Goal: Task Accomplishment & Management: Manage account settings

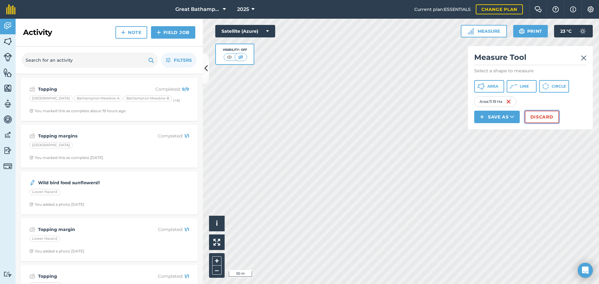
click at [550, 117] on button "Discard" at bounding box center [541, 117] width 34 height 12
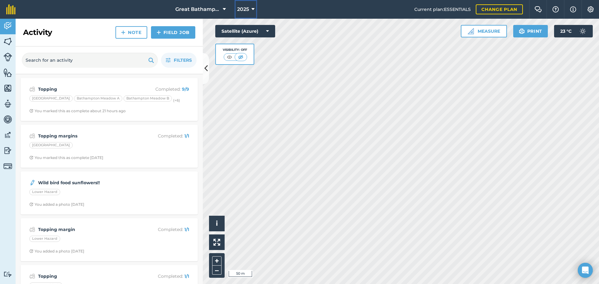
click at [251, 7] on icon at bounding box center [252, 9] width 3 height 7
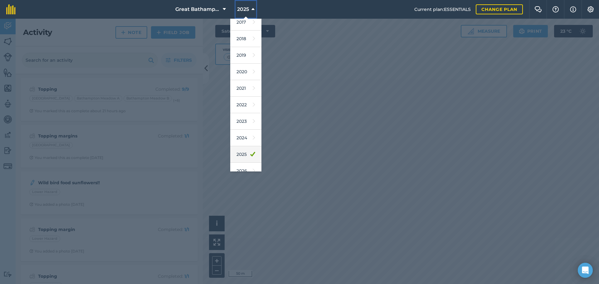
scroll to position [10, 0]
click at [243, 163] on link "2026" at bounding box center [245, 166] width 31 height 17
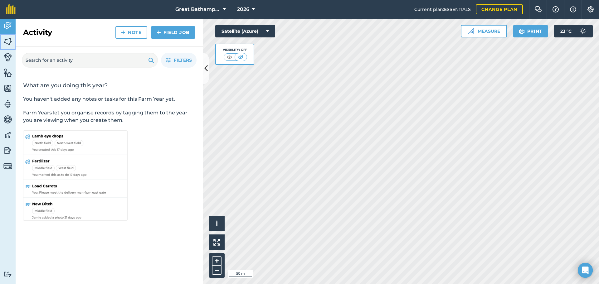
click at [12, 41] on img at bounding box center [7, 41] width 9 height 9
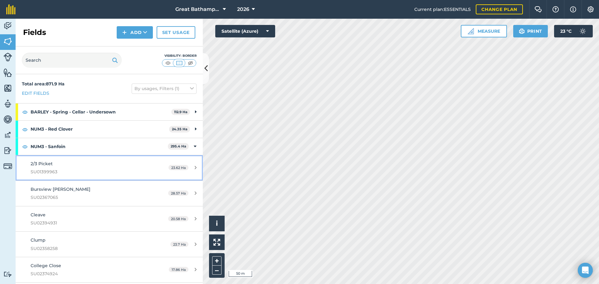
click at [192, 168] on div "23.62 Ha" at bounding box center [182, 167] width 41 height 5
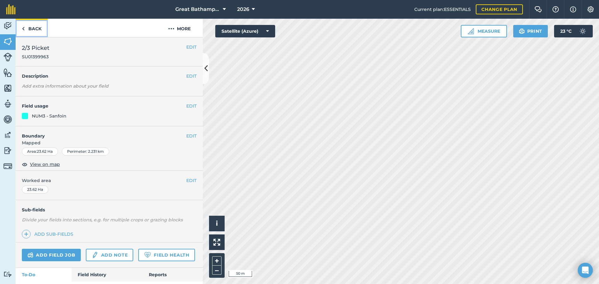
click at [34, 29] on link "Back" at bounding box center [32, 28] width 32 height 18
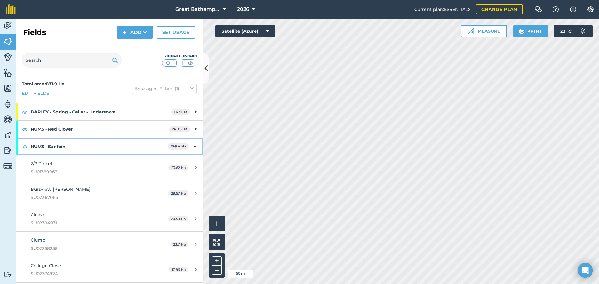
click at [194, 147] on icon at bounding box center [195, 146] width 3 height 7
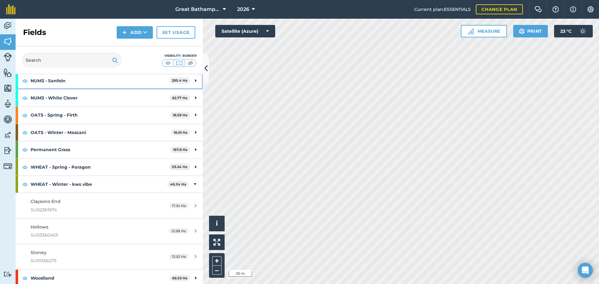
scroll to position [68, 0]
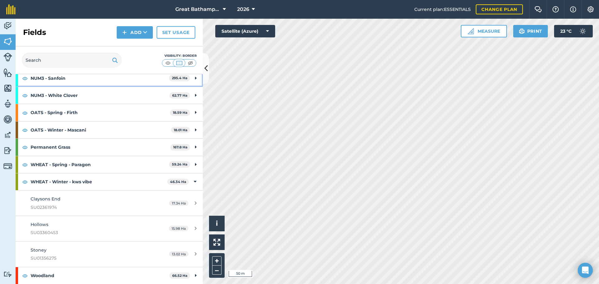
click at [77, 81] on strong "NUM3 - Sanfoin" at bounding box center [100, 78] width 138 height 17
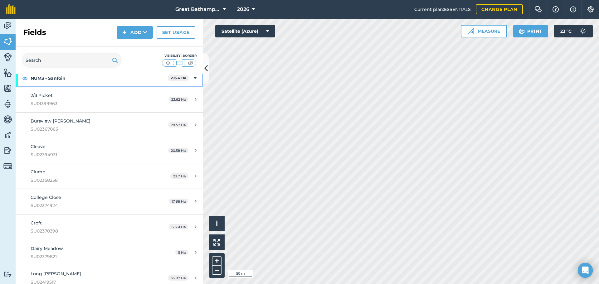
click at [77, 81] on strong "NUM3 - Sanfoin" at bounding box center [99, 78] width 137 height 17
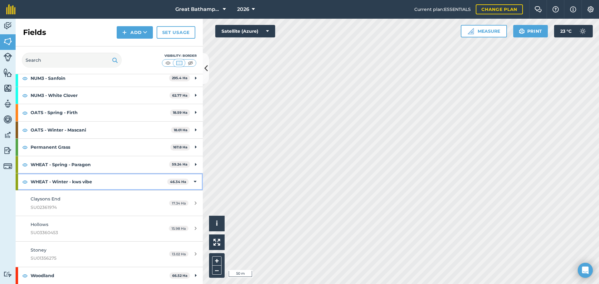
click at [195, 185] on icon at bounding box center [195, 181] width 3 height 7
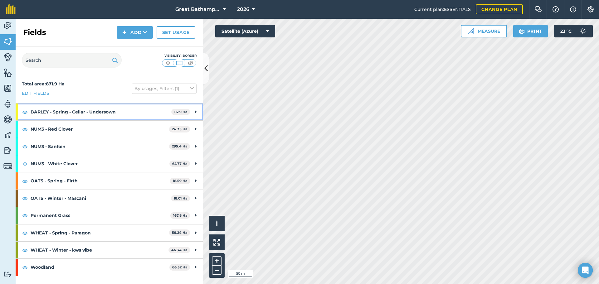
click at [161, 110] on strong "BARLEY - Spring - Cellar - Undersown" at bounding box center [101, 112] width 141 height 17
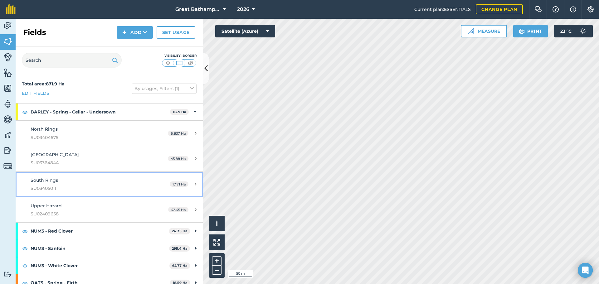
click at [163, 188] on link "South Rings SU03405011 17.71 Ha" at bounding box center [109, 184] width 187 height 25
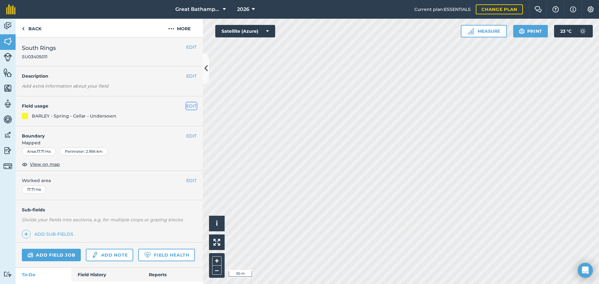
click at [194, 109] on button "EDIT" at bounding box center [191, 106] width 10 height 7
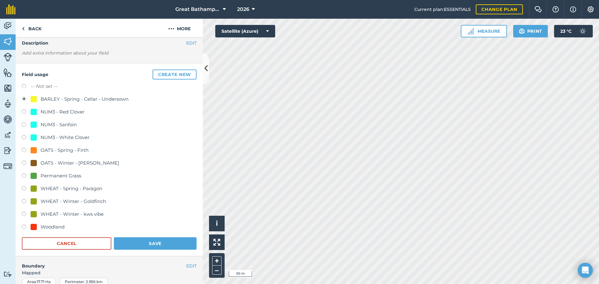
scroll to position [40, 0]
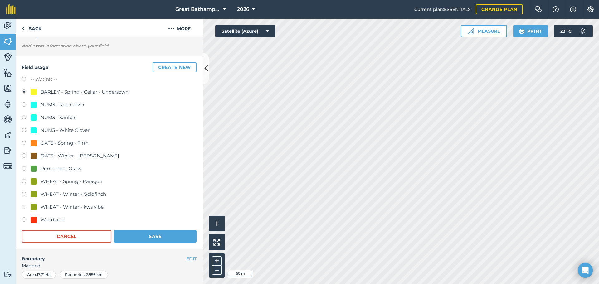
click at [48, 83] on div "-- Not set --" at bounding box center [109, 79] width 175 height 9
click at [49, 80] on label "-- Not set --" at bounding box center [44, 78] width 27 height 7
radio input "true"
radio input "false"
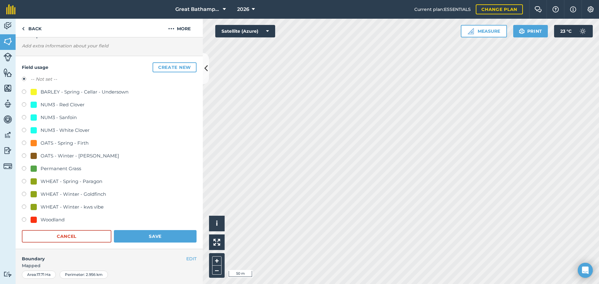
click at [157, 244] on div "Field usage Create new -- Not set -- BARLEY - Spring - Cellar - Undersown NUM3 …" at bounding box center [109, 152] width 187 height 193
click at [158, 239] on button "Save" at bounding box center [155, 236] width 83 height 12
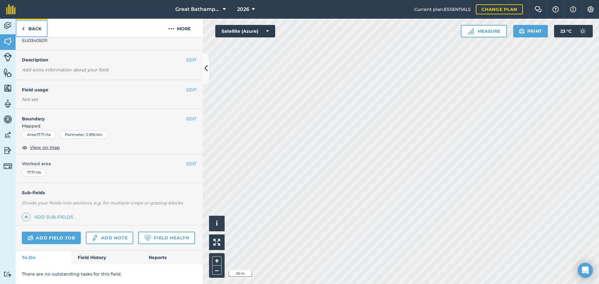
click at [27, 31] on link "Back" at bounding box center [32, 28] width 32 height 18
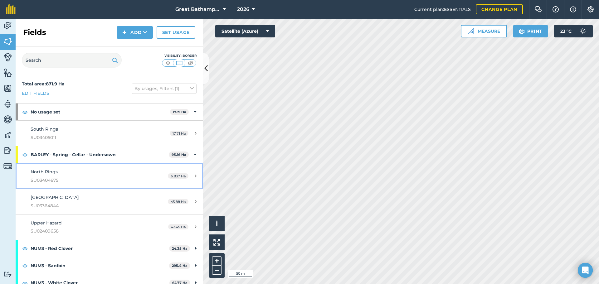
click at [196, 176] on icon at bounding box center [196, 176] width 2 height 5
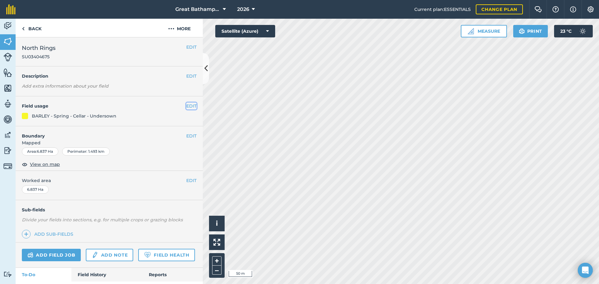
click at [189, 107] on button "EDIT" at bounding box center [191, 106] width 10 height 7
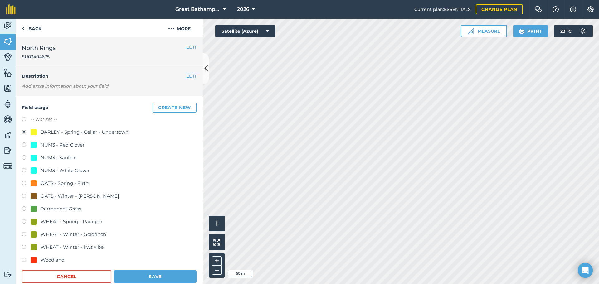
click at [28, 120] on label at bounding box center [26, 120] width 9 height 6
radio input "true"
radio input "false"
click at [148, 274] on button "Save" at bounding box center [155, 276] width 83 height 12
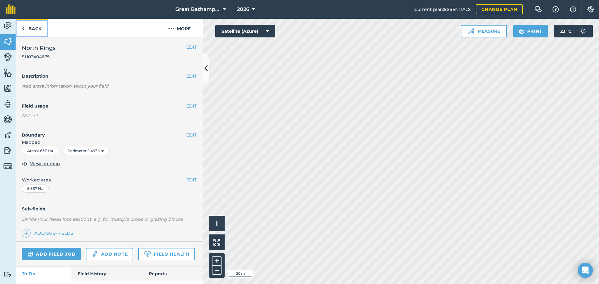
click at [35, 29] on link "Back" at bounding box center [32, 28] width 32 height 18
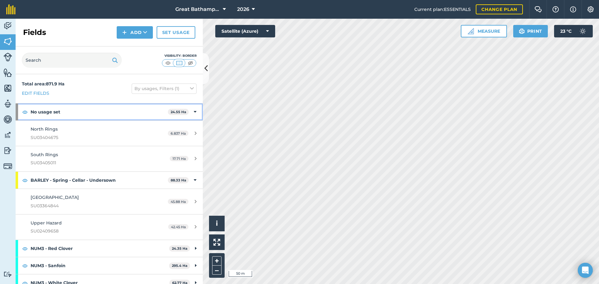
click at [194, 112] on icon at bounding box center [195, 112] width 3 height 7
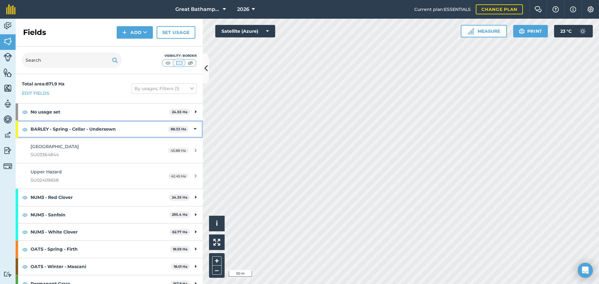
click at [196, 132] on icon at bounding box center [195, 129] width 3 height 7
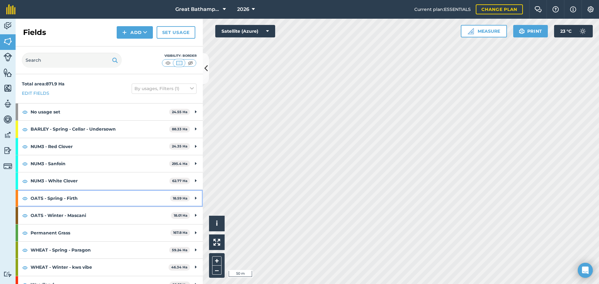
click at [196, 200] on icon at bounding box center [196, 198] width 2 height 7
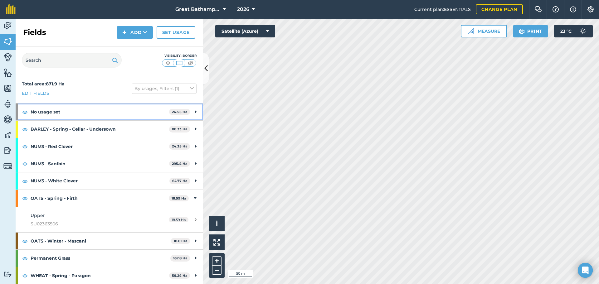
click at [173, 114] on strong "24.55 Ha" at bounding box center [180, 112] width 16 height 4
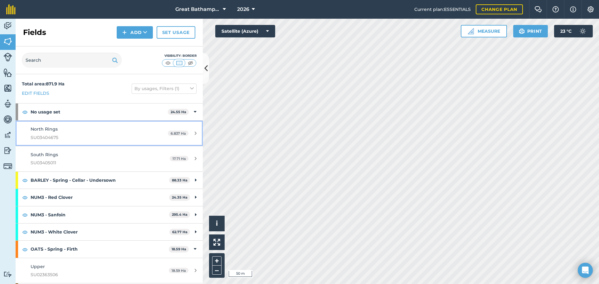
click at [157, 137] on link "North Rings SU03404675 6.837 Ha" at bounding box center [109, 133] width 187 height 25
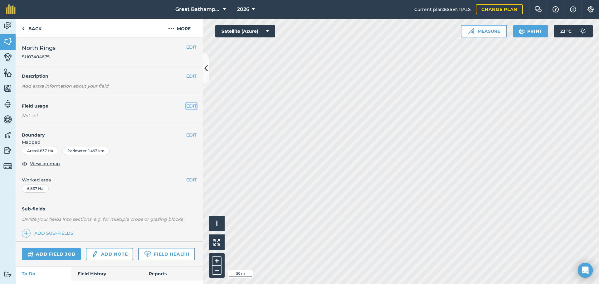
click at [193, 106] on button "EDIT" at bounding box center [191, 106] width 10 height 7
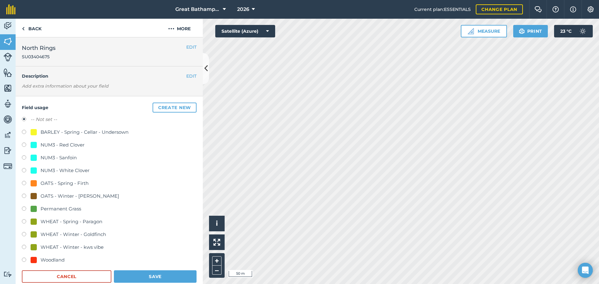
click at [71, 183] on div "OATS - Spring - Firth" at bounding box center [65, 183] width 48 height 7
radio input "true"
radio input "false"
click at [137, 277] on button "Save" at bounding box center [155, 276] width 83 height 12
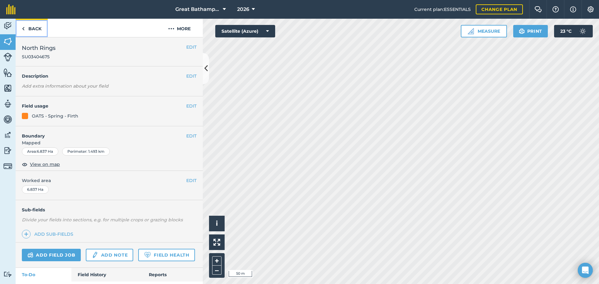
click at [36, 32] on link "Back" at bounding box center [32, 28] width 32 height 18
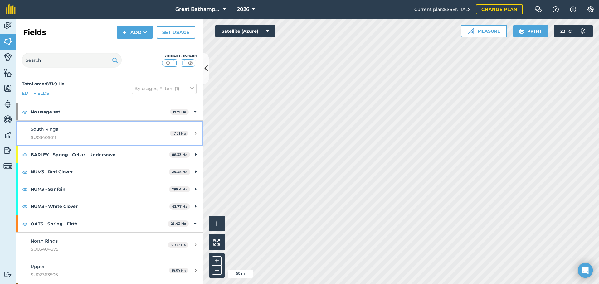
click at [138, 138] on span "SU03405011" at bounding box center [89, 137] width 117 height 7
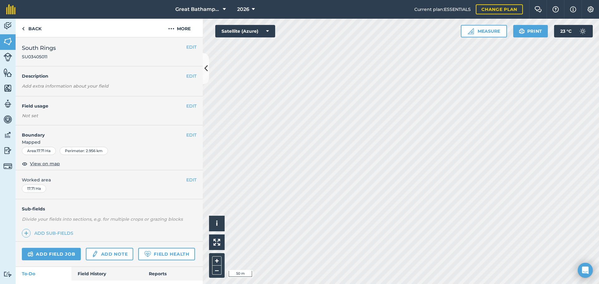
drag, startPoint x: 185, startPoint y: 108, endPoint x: 189, endPoint y: 105, distance: 4.2
click at [188, 106] on div "EDIT Field usage Not set" at bounding box center [109, 110] width 187 height 29
click at [189, 105] on button "EDIT" at bounding box center [191, 106] width 10 height 7
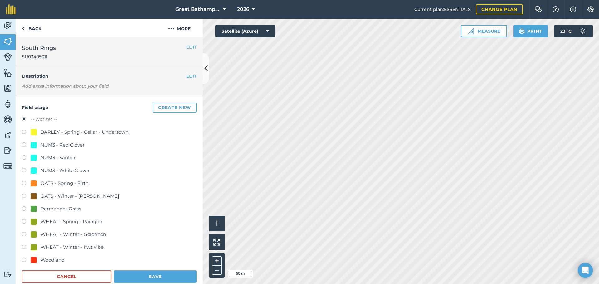
click at [75, 184] on div "OATS - Spring - Firth" at bounding box center [65, 183] width 48 height 7
radio input "true"
radio input "false"
click at [165, 280] on button "Save" at bounding box center [155, 276] width 83 height 12
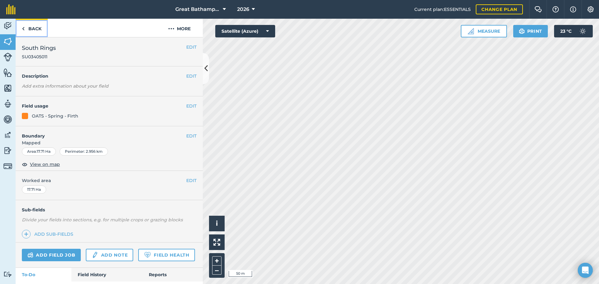
click at [39, 29] on link "Back" at bounding box center [32, 28] width 32 height 18
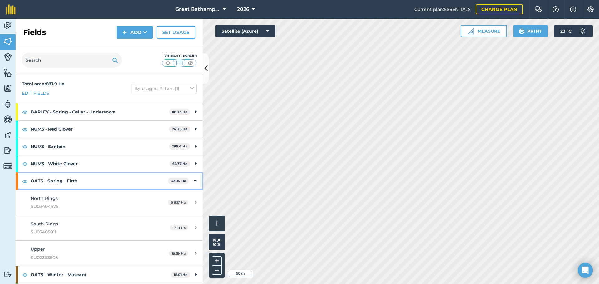
click at [185, 180] on strong "43.14 Ha" at bounding box center [178, 181] width 15 height 4
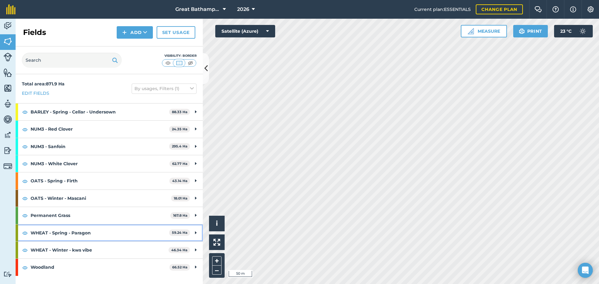
click at [188, 234] on span "59.24 Ha" at bounding box center [179, 232] width 21 height 7
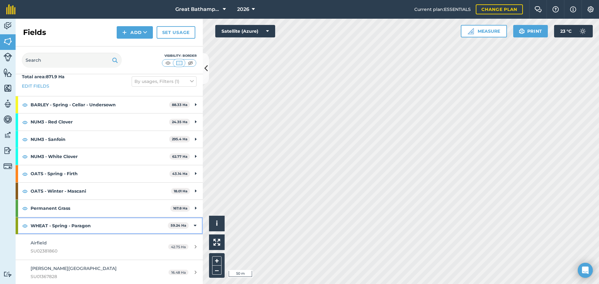
scroll to position [16, 0]
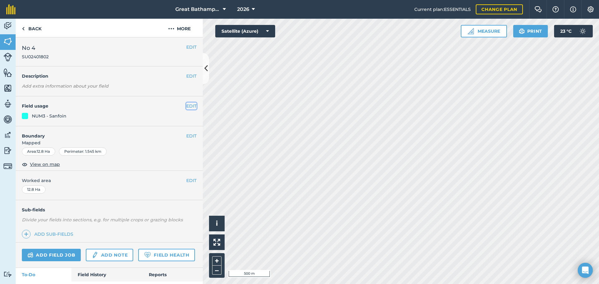
click at [195, 108] on button "EDIT" at bounding box center [191, 106] width 10 height 7
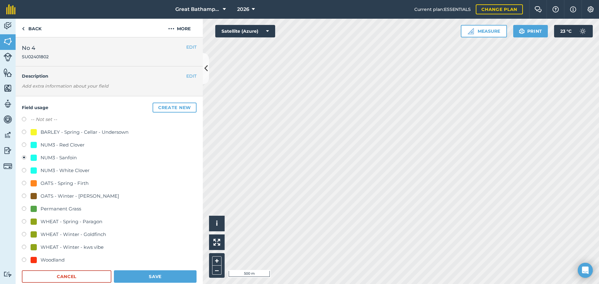
click at [83, 224] on div "WHEAT - Spring - Paragon" at bounding box center [72, 221] width 62 height 7
radio input "true"
radio input "false"
click at [142, 278] on button "Save" at bounding box center [155, 276] width 83 height 12
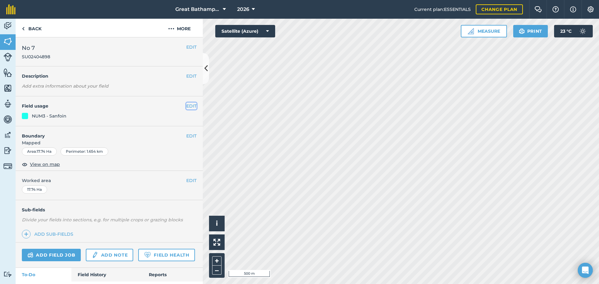
click at [187, 107] on button "EDIT" at bounding box center [191, 106] width 10 height 7
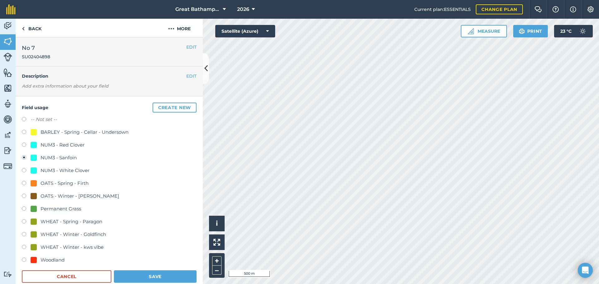
click at [94, 223] on div "WHEAT - Spring - Paragon" at bounding box center [72, 221] width 62 height 7
radio input "true"
radio input "false"
click at [130, 278] on button "Save" at bounding box center [155, 276] width 83 height 12
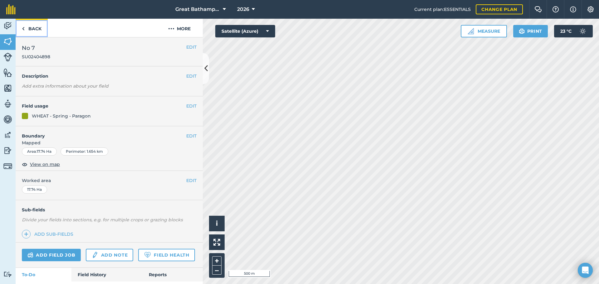
click at [42, 29] on link "Back" at bounding box center [32, 28] width 32 height 18
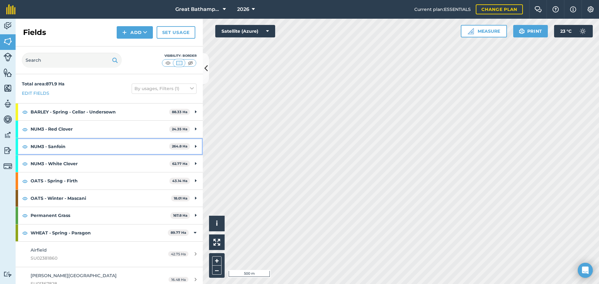
click at [142, 151] on strong "NUM3 - Sanfoin" at bounding box center [100, 146] width 138 height 17
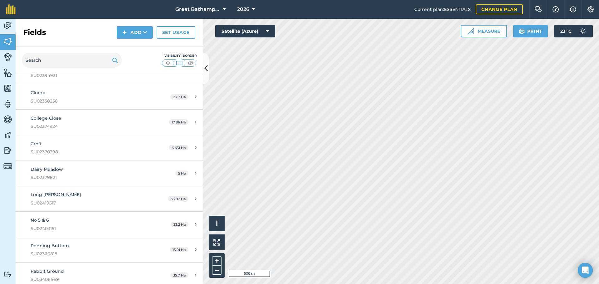
scroll to position [22, 0]
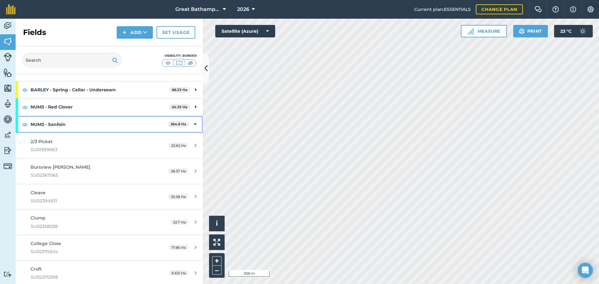
click at [195, 122] on icon at bounding box center [195, 124] width 3 height 7
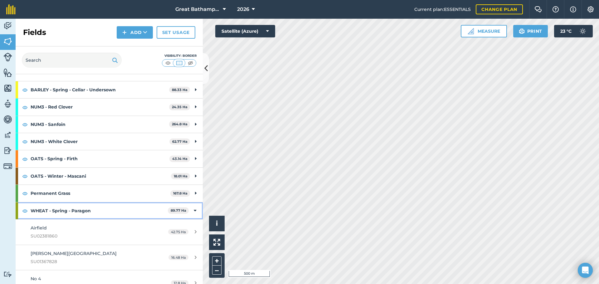
click at [195, 211] on icon at bounding box center [195, 210] width 3 height 7
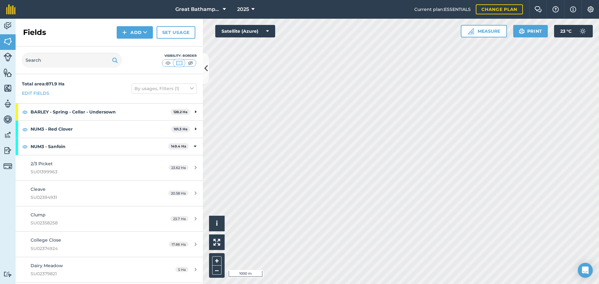
scroll to position [49, 0]
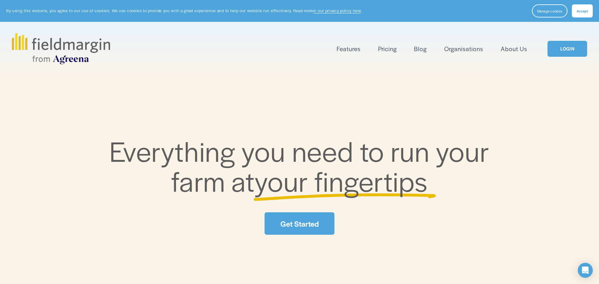
click at [576, 50] on link "LOGIN" at bounding box center [566, 49] width 39 height 16
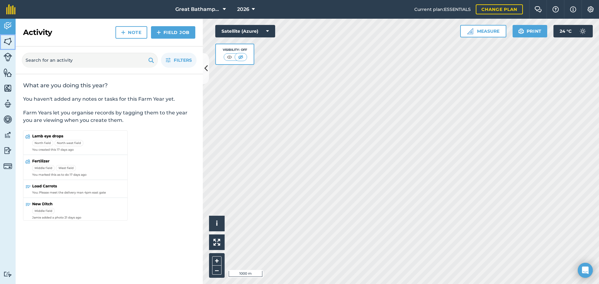
click at [6, 37] on img at bounding box center [7, 41] width 9 height 9
